Goal: Check status

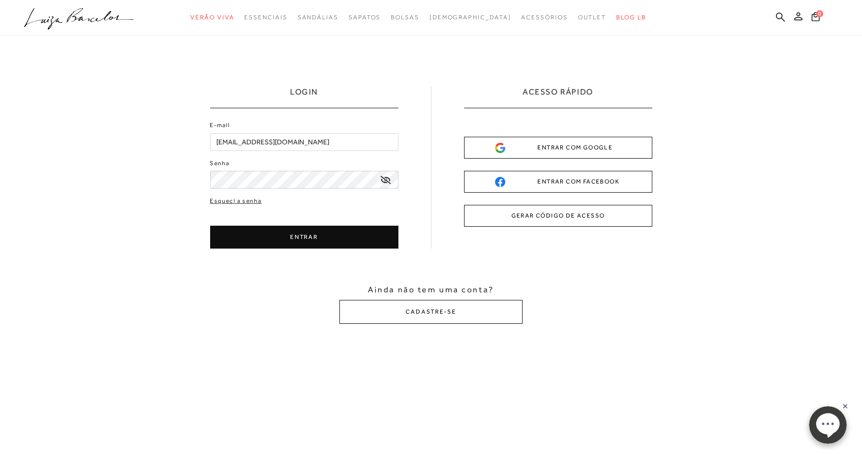
click at [388, 181] on icon at bounding box center [385, 180] width 10 height 8
click at [296, 240] on button "ENTRAR" at bounding box center [304, 237] width 188 height 23
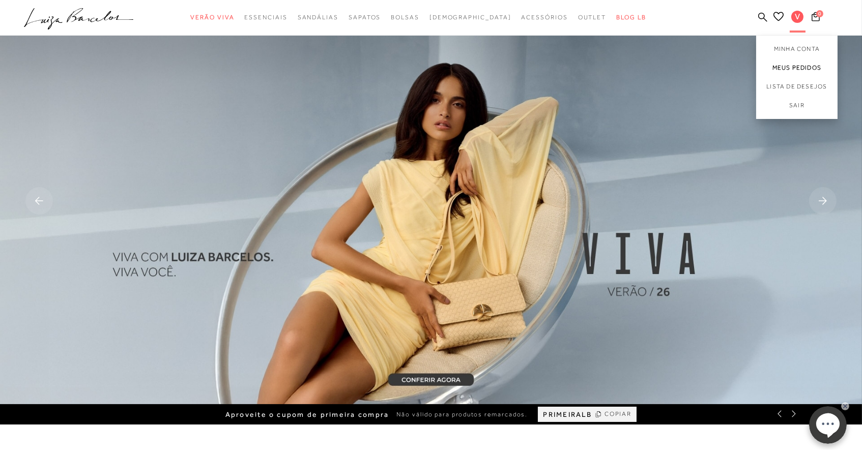
click at [792, 66] on link "Meus Pedidos" at bounding box center [796, 67] width 81 height 19
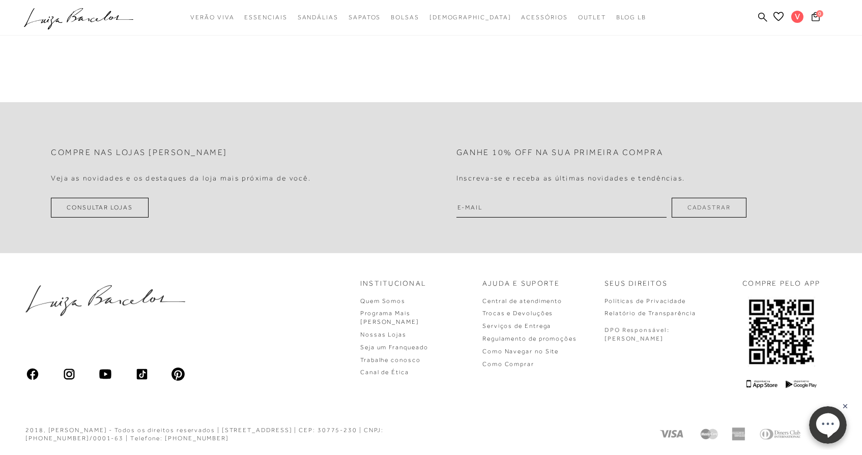
scroll to position [403, 0]
click at [544, 314] on link "Trocas e Devoluções" at bounding box center [517, 314] width 71 height 7
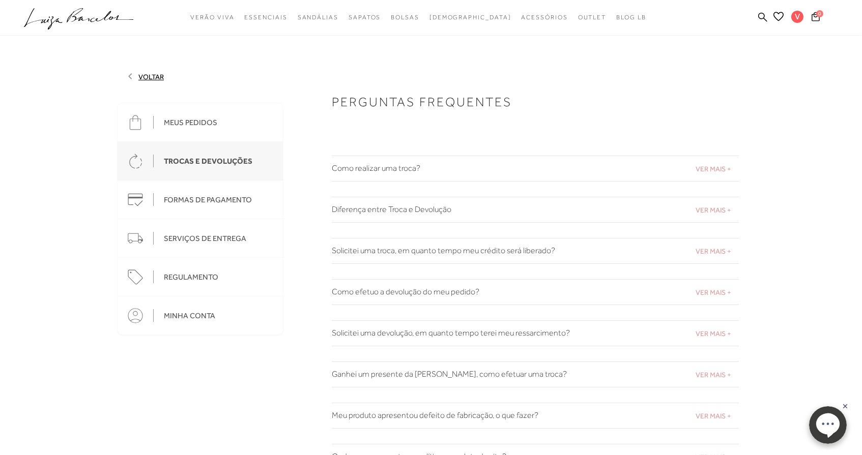
click at [717, 165] on span "VER MAIS +" at bounding box center [713, 169] width 36 height 8
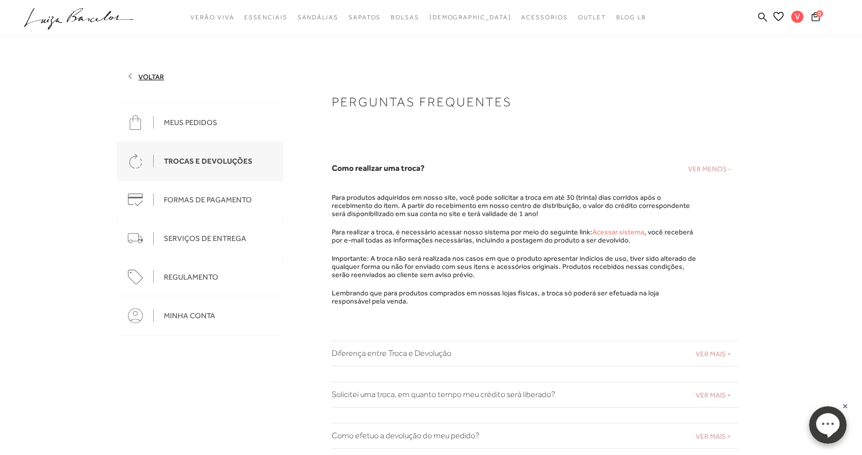
click at [614, 231] on link "Acessar sistema" at bounding box center [618, 232] width 52 height 8
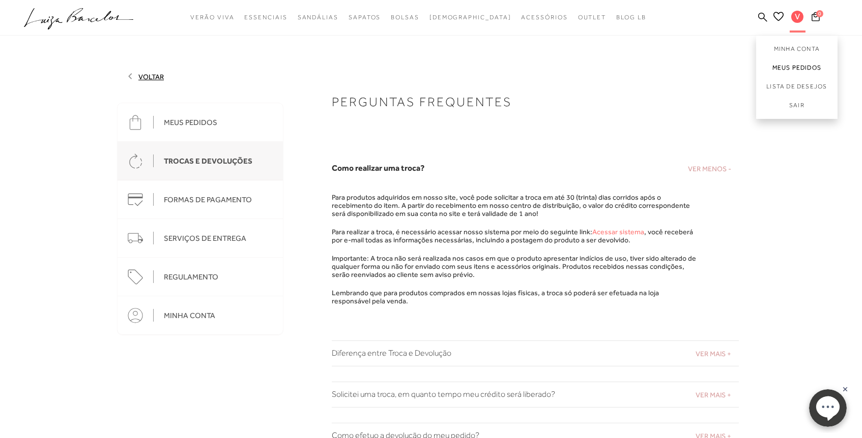
click at [788, 64] on link "Meus Pedidos" at bounding box center [796, 67] width 81 height 19
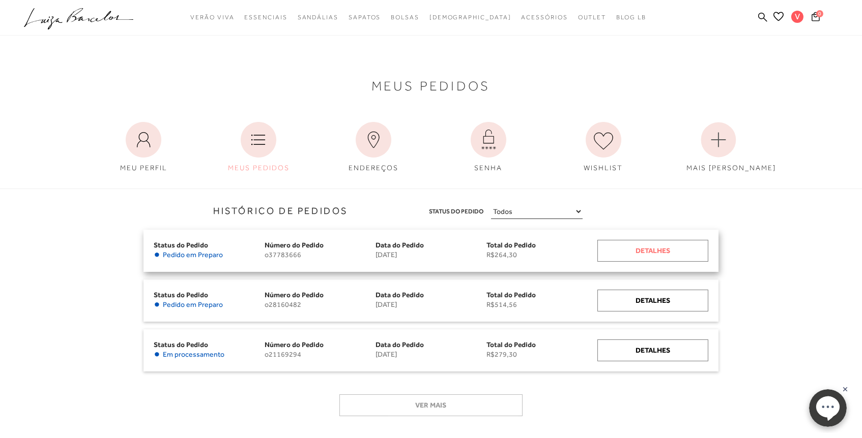
click at [635, 251] on div "Detalhes" at bounding box center [652, 251] width 111 height 22
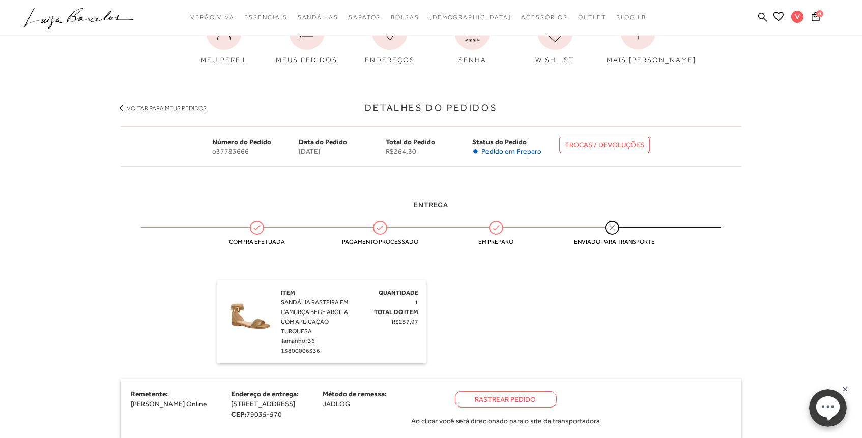
scroll to position [112, 0]
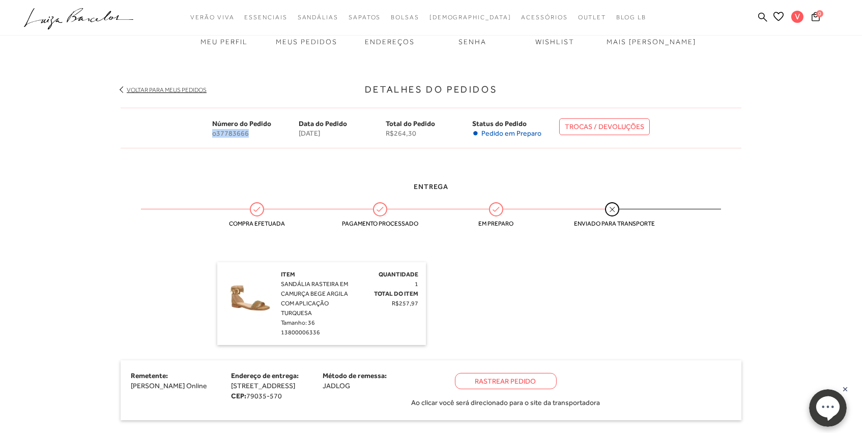
drag, startPoint x: 250, startPoint y: 131, endPoint x: 206, endPoint y: 131, distance: 43.7
click at [206, 131] on div "Número do Pedido o37783666 Data do Pedido [DATE] Total do Pedido R$264,30 Statu…" at bounding box center [431, 128] width 621 height 41
copy span "o37783666"
